Goal: Task Accomplishment & Management: Manage account settings

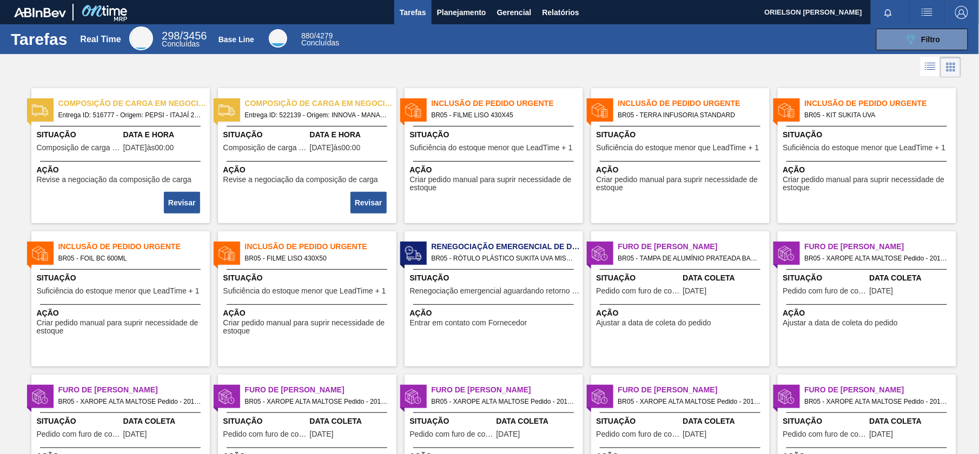
click at [474, 29] on div "089F7B8B-B2A5-4AFE-B5C0-19BA573D28AC Filtro" at bounding box center [660, 40] width 627 height 22
click at [470, 20] on button "Planejamento" at bounding box center [461, 12] width 60 height 24
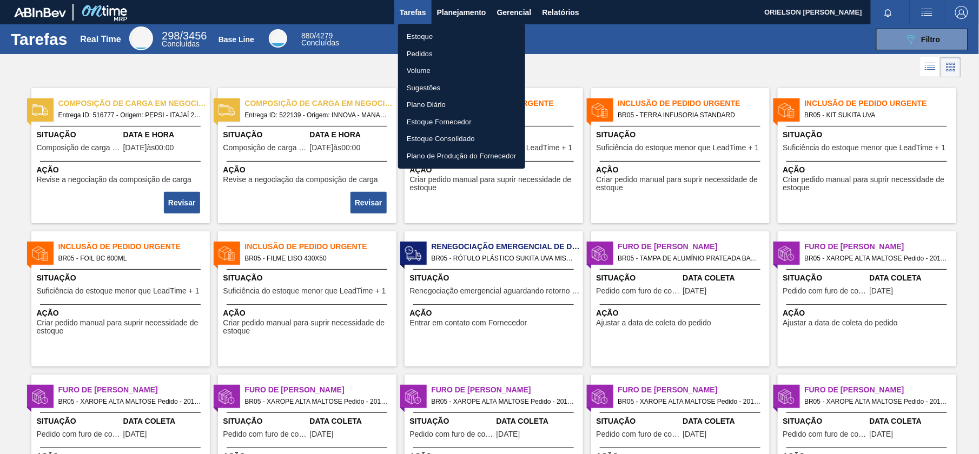
click at [426, 36] on li "Estoque" at bounding box center [461, 36] width 127 height 17
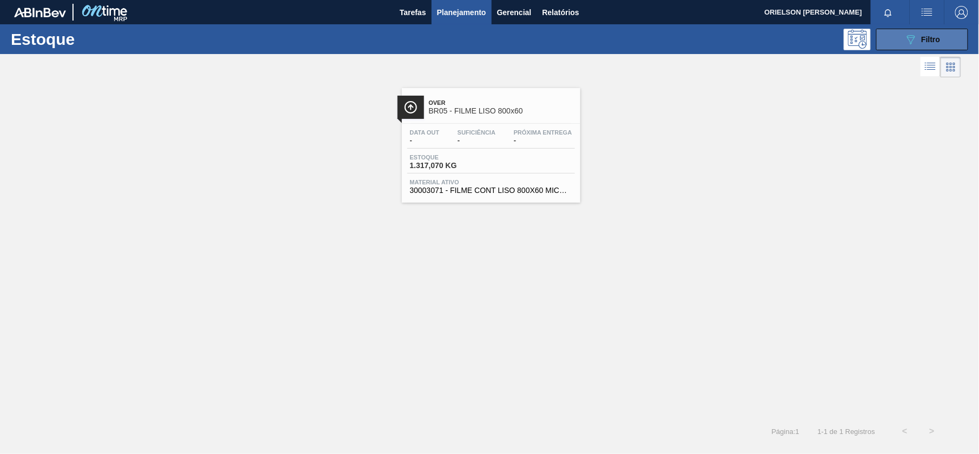
click at [719, 37] on button "089F7B8B-B2A5-4AFE-B5C0-19BA573D28AC Filtro" at bounding box center [922, 40] width 92 height 22
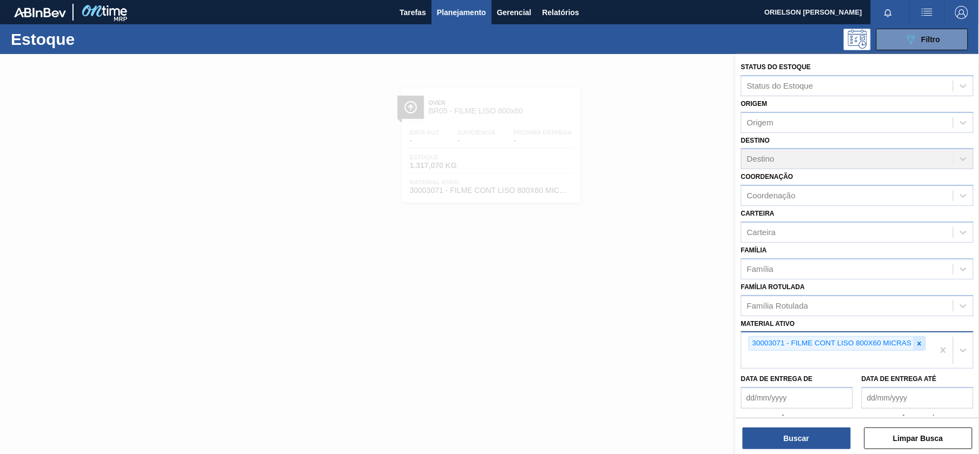
click at [719, 337] on div at bounding box center [919, 344] width 12 height 14
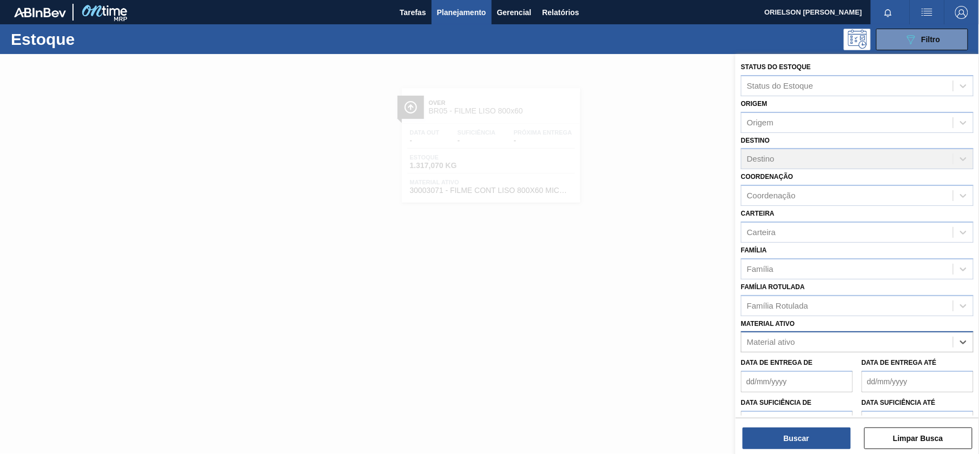
click at [719, 349] on div "Material ativo" at bounding box center [857, 341] width 233 height 21
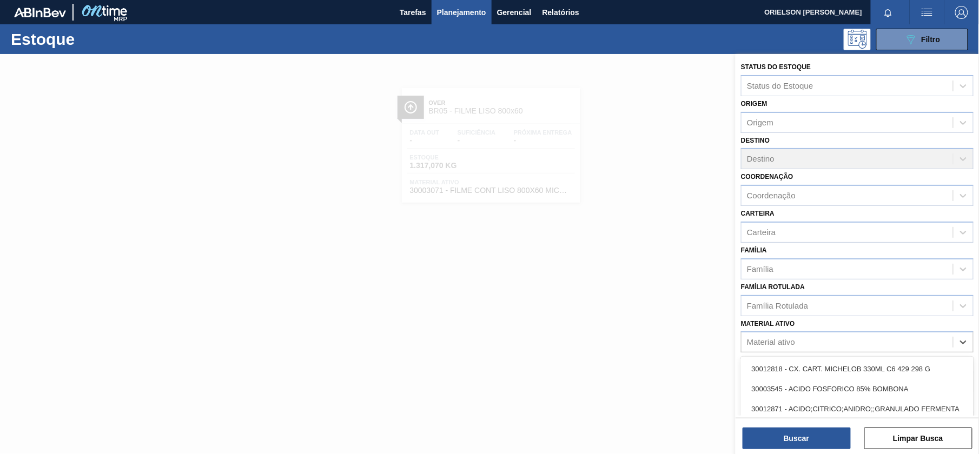
click at [719, 336] on div "Material ativo" at bounding box center [846, 343] width 211 height 16
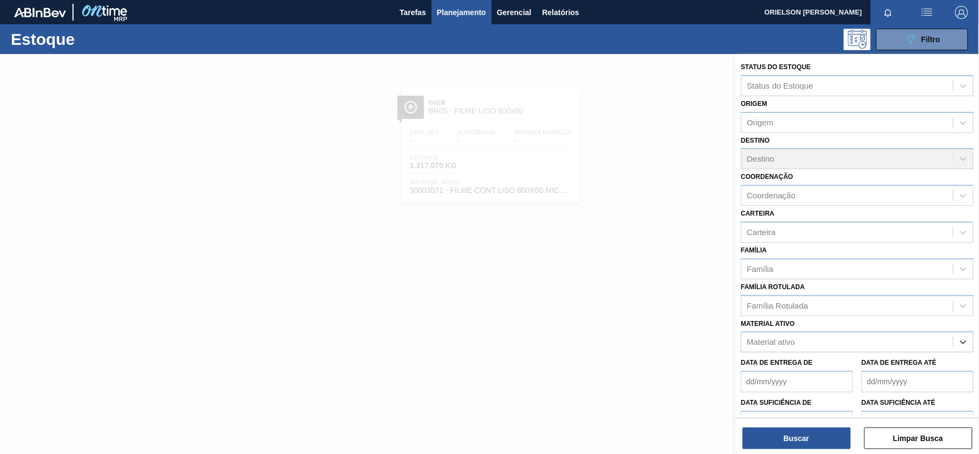
click at [719, 343] on div "Material ativo" at bounding box center [846, 343] width 211 height 16
type ativo "BANDEJA"
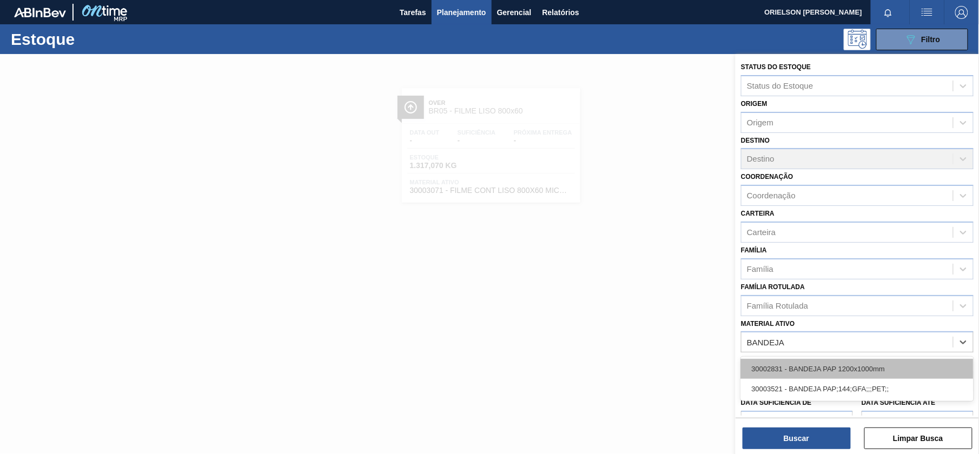
click at [719, 371] on div "30002831 - BANDEJA PAP 1200x1000mm" at bounding box center [857, 369] width 233 height 20
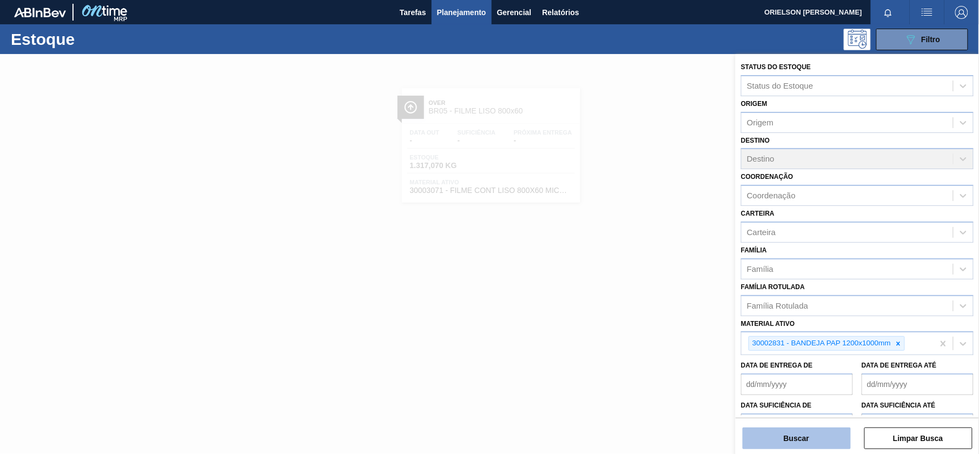
click at [719, 446] on button "Buscar" at bounding box center [796, 439] width 108 height 22
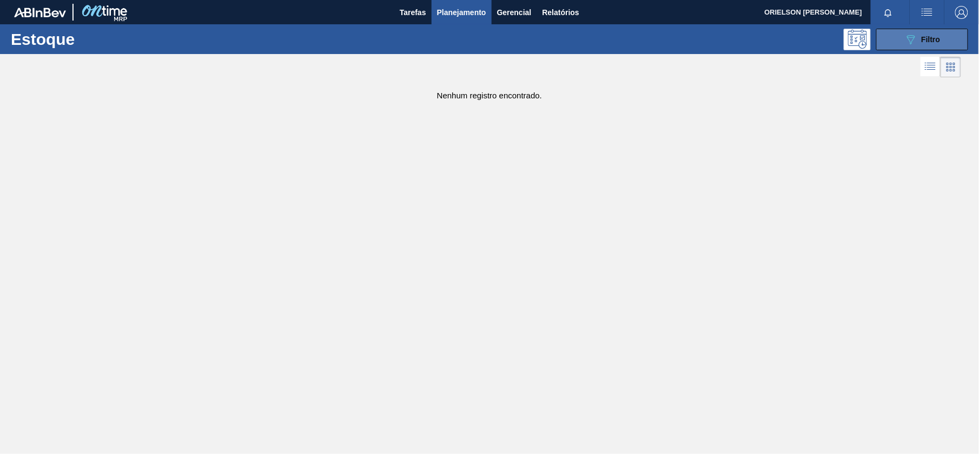
click at [719, 40] on span "Filtro" at bounding box center [930, 39] width 19 height 9
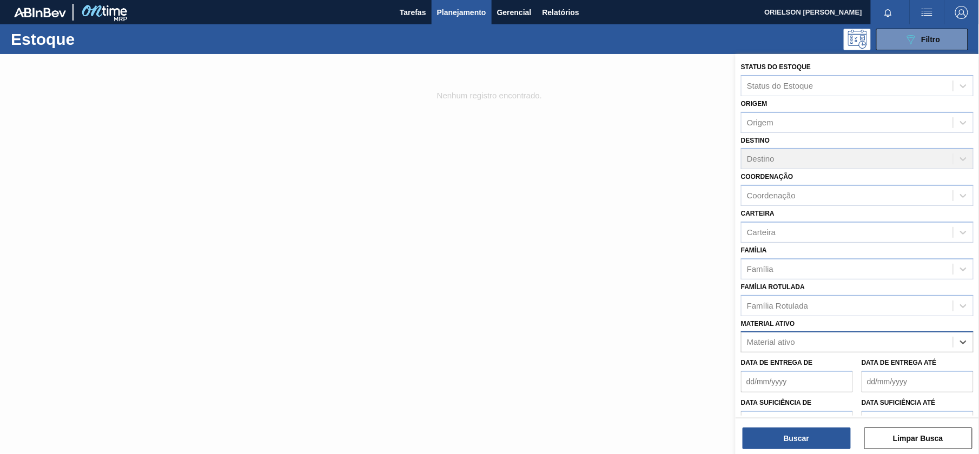
click at [719, 335] on div "Material ativo" at bounding box center [846, 343] width 211 height 16
type ativo "BANDEJA"
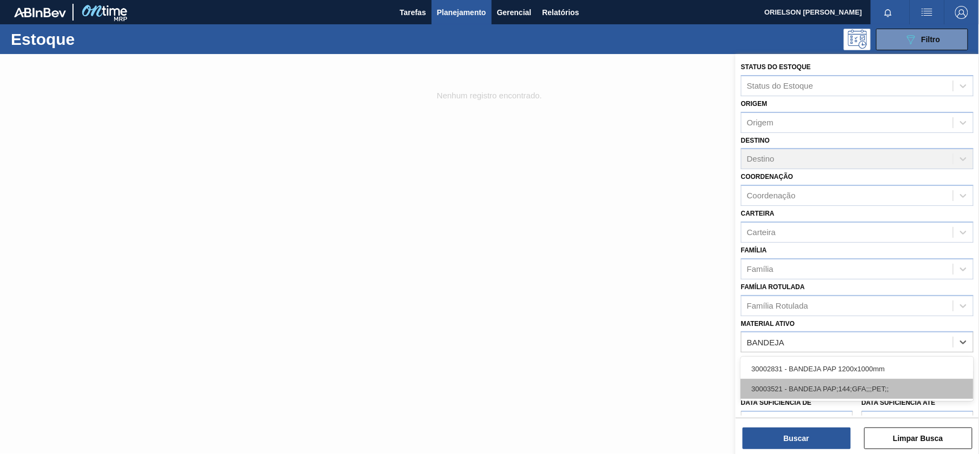
click at [719, 391] on div "30003521 - BANDEJA PAP;144;GFA;;;PET;;" at bounding box center [857, 389] width 233 height 20
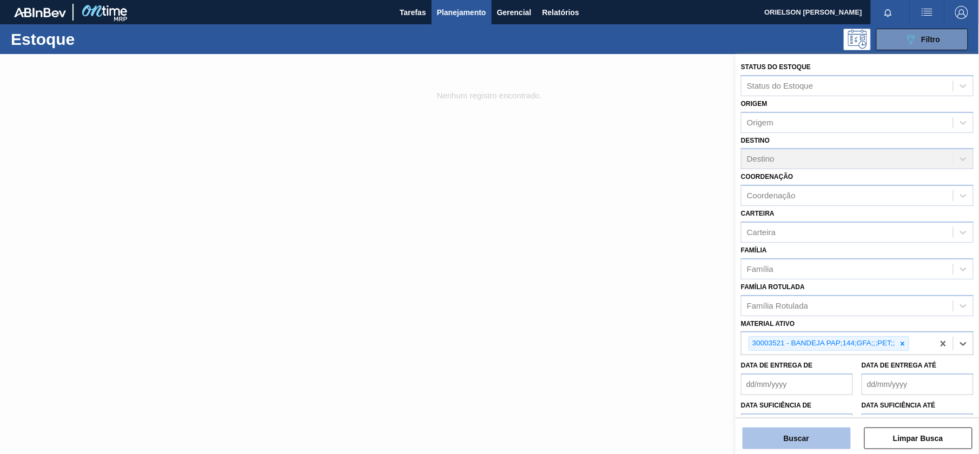
click at [719, 431] on button "Buscar" at bounding box center [796, 439] width 108 height 22
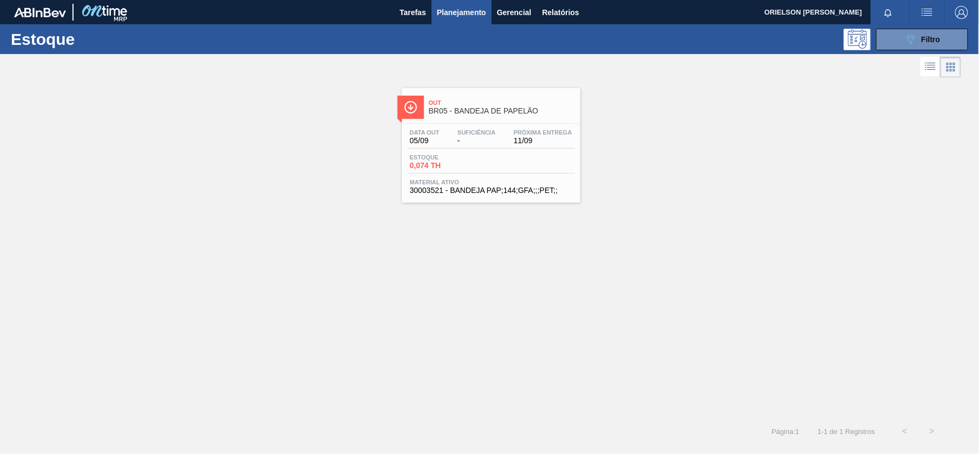
click at [407, 126] on div "Data out 05/09 Suficiência - Próxima Entrega 11/09 Estoque 0,074 TH Material at…" at bounding box center [491, 161] width 178 height 74
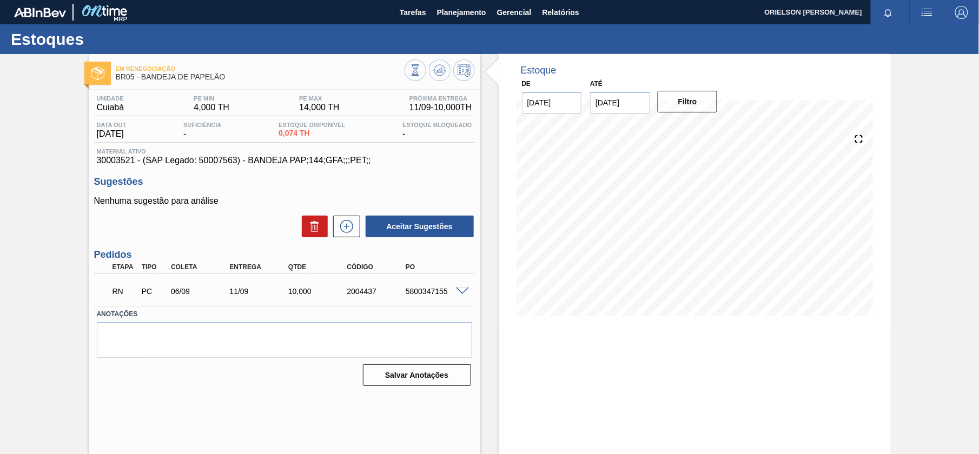
click at [457, 290] on span at bounding box center [462, 292] width 13 height 8
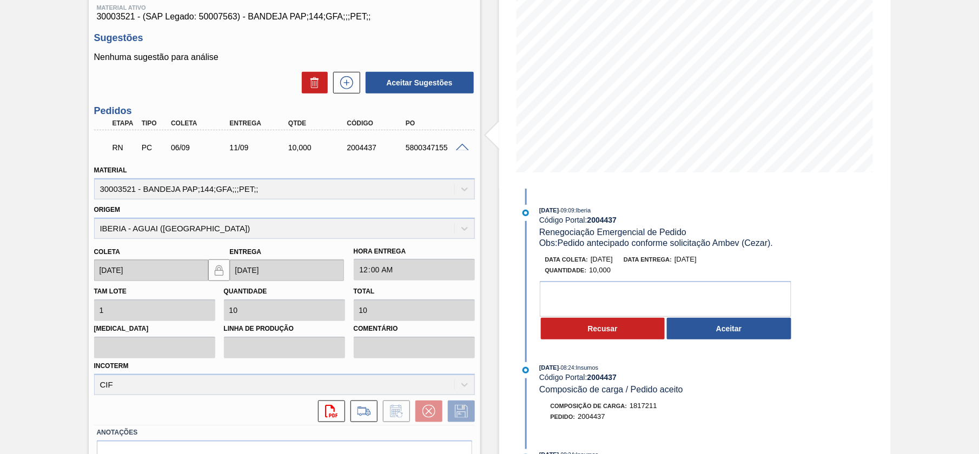
scroll to position [203, 0]
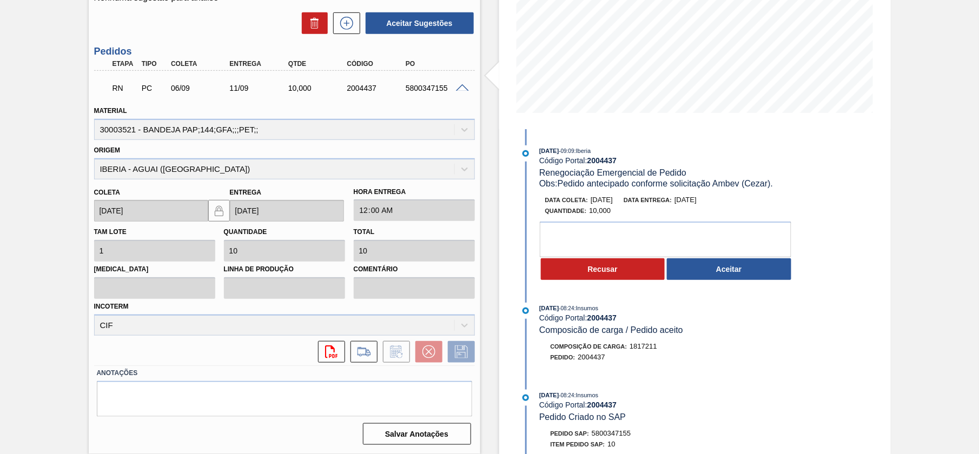
click at [719, 274] on button "Aceitar" at bounding box center [729, 269] width 124 height 22
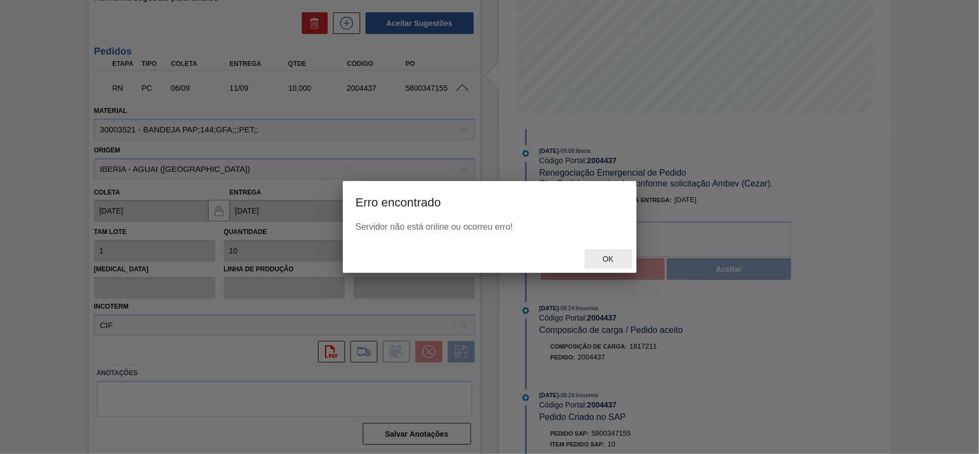
click at [615, 261] on span "Ok" at bounding box center [608, 259] width 28 height 9
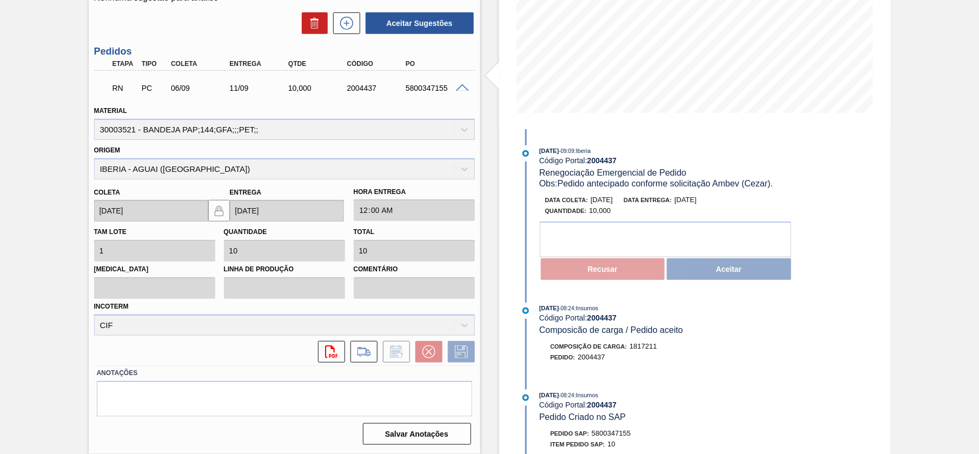
click at [705, 273] on div "Recusar Aceitar" at bounding box center [668, 269] width 257 height 24
click at [709, 276] on div "Recusar Aceitar" at bounding box center [668, 269] width 257 height 24
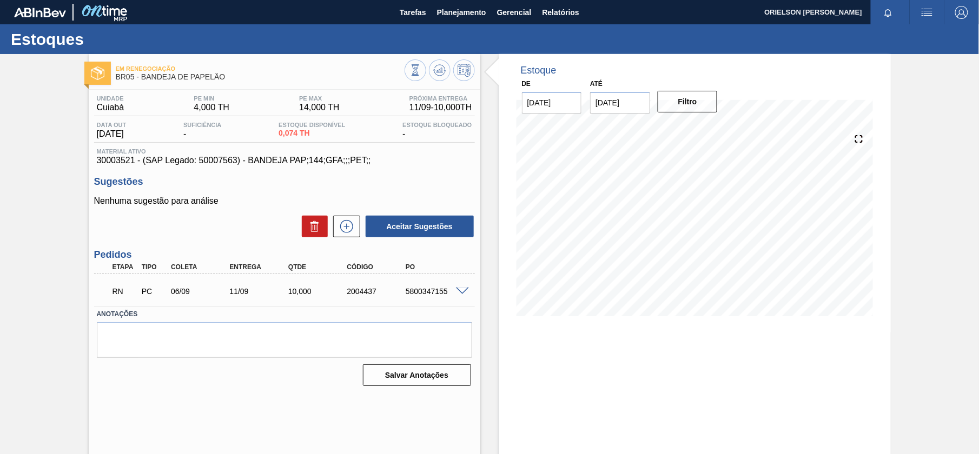
scroll to position [11, 0]
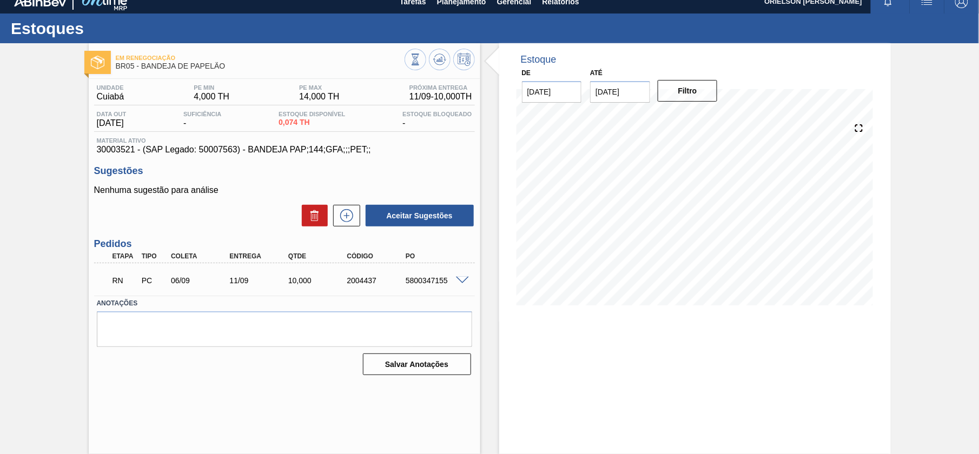
click at [423, 279] on div "5800347155" at bounding box center [435, 280] width 65 height 9
click at [456, 279] on span at bounding box center [462, 281] width 13 height 8
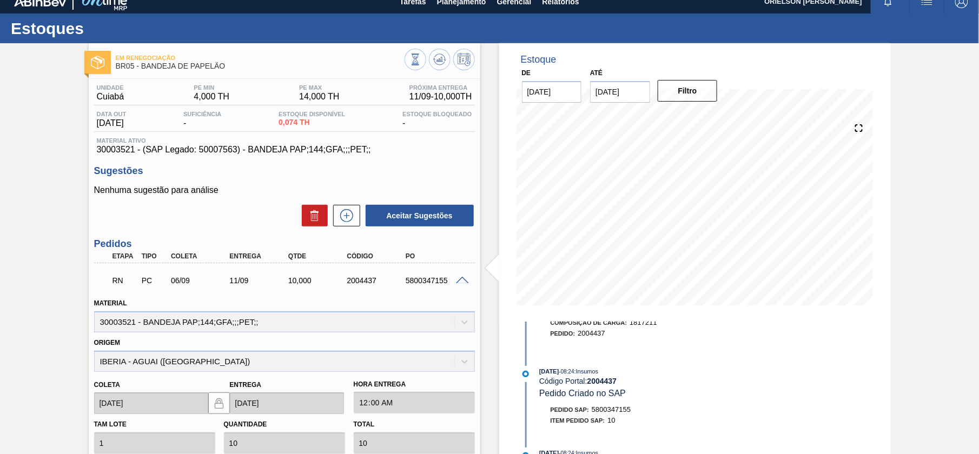
scroll to position [144, 0]
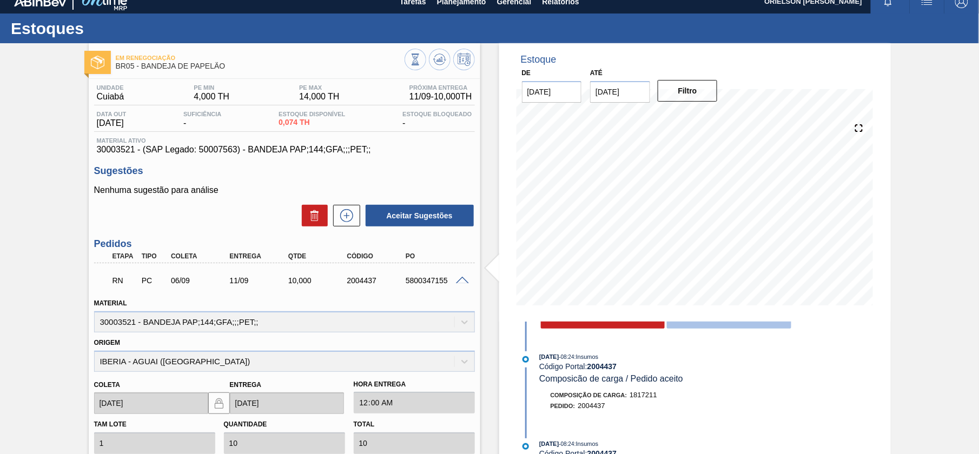
click at [732, 323] on button "Aceitar" at bounding box center [729, 318] width 124 height 22
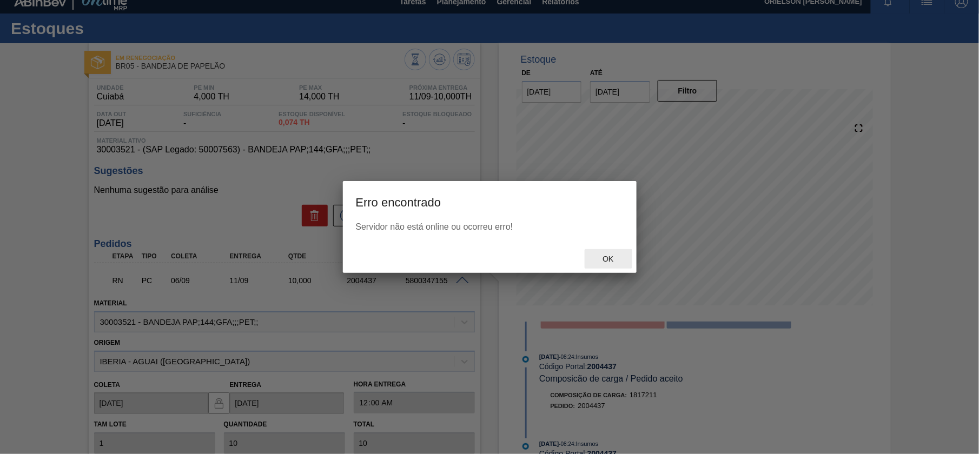
click at [607, 251] on div "Ok" at bounding box center [608, 259] width 48 height 20
